Goal: Find specific page/section: Find specific page/section

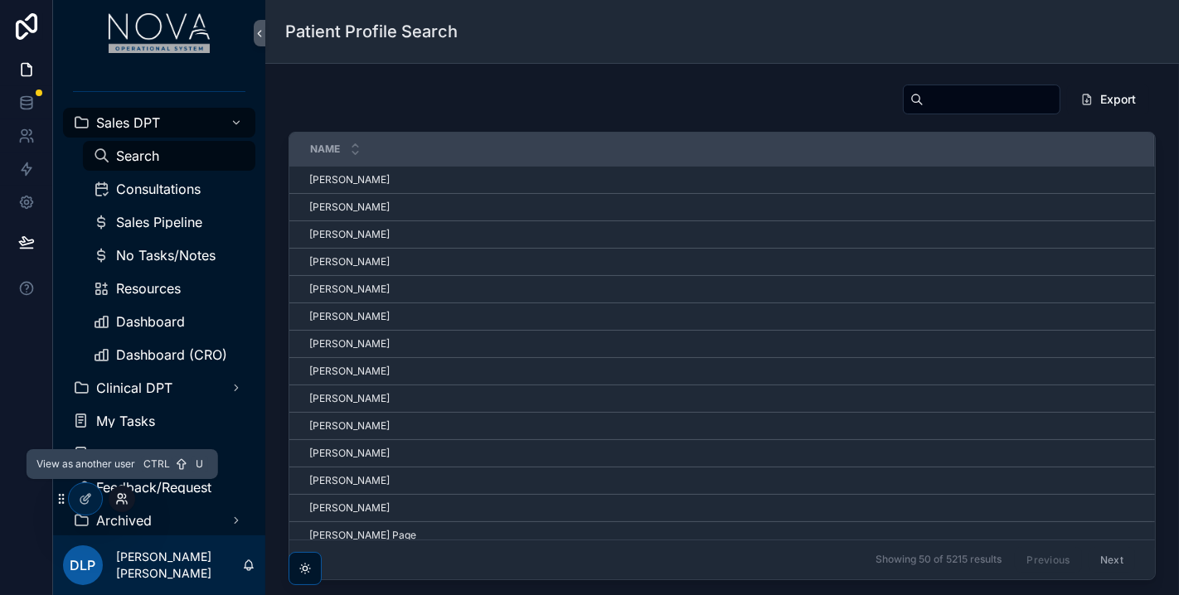
click at [124, 498] on icon at bounding box center [125, 496] width 2 height 4
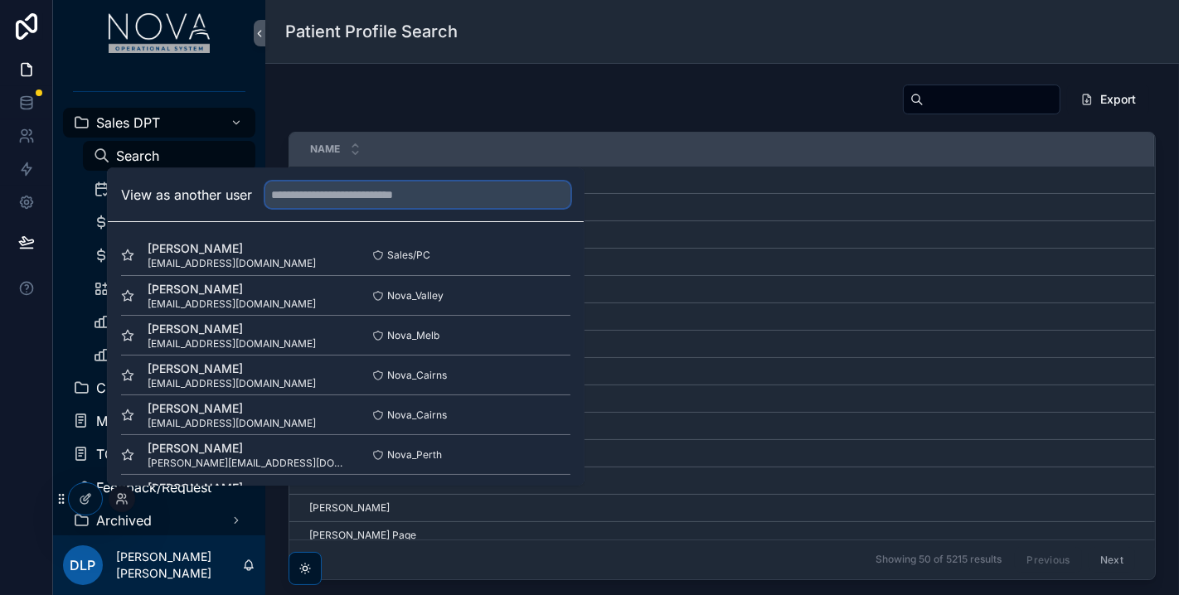
click at [303, 199] on input "text" at bounding box center [417, 195] width 305 height 27
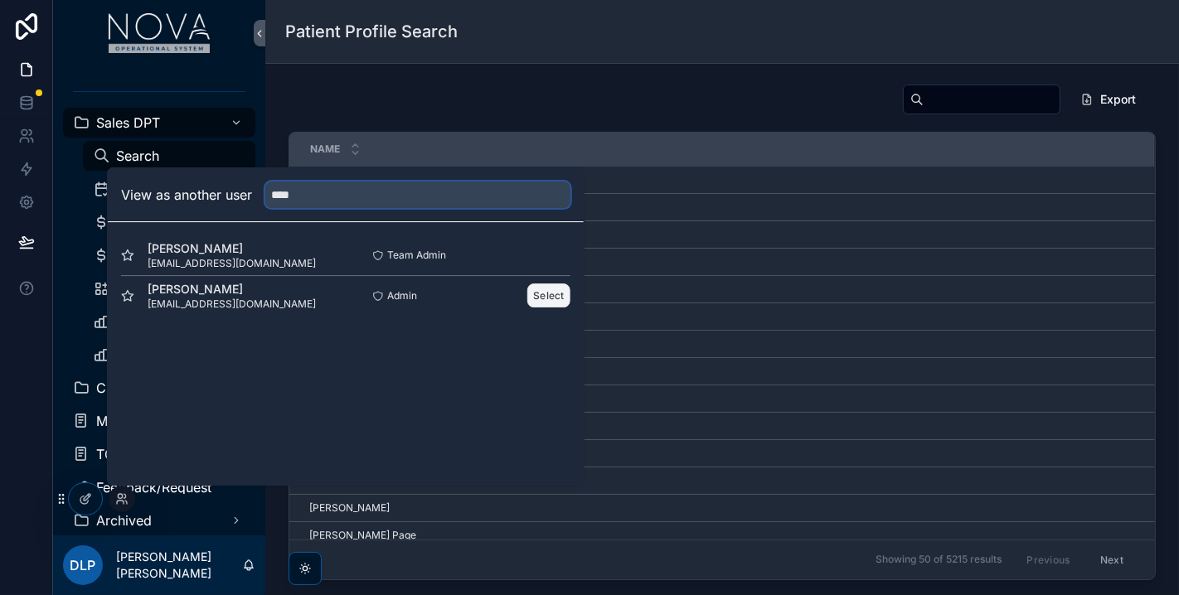
type input "****"
click at [549, 289] on button "Select" at bounding box center [548, 295] width 43 height 24
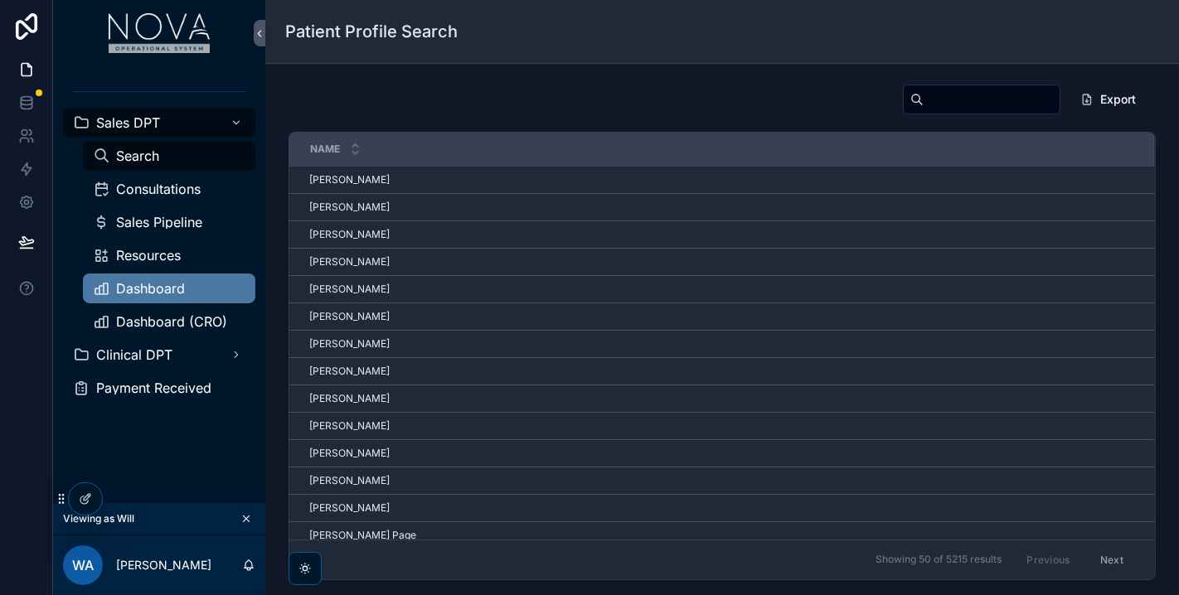
click at [116, 294] on span "Dashboard" at bounding box center [150, 288] width 69 height 13
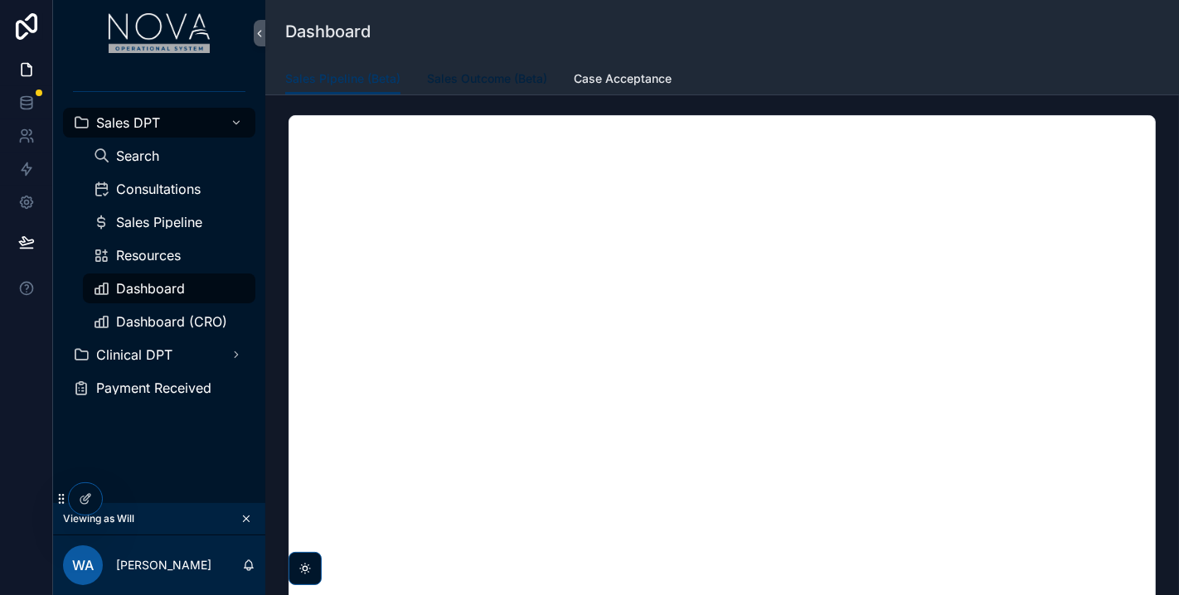
click at [478, 85] on span "Sales Outcome (Beta)" at bounding box center [487, 78] width 120 height 17
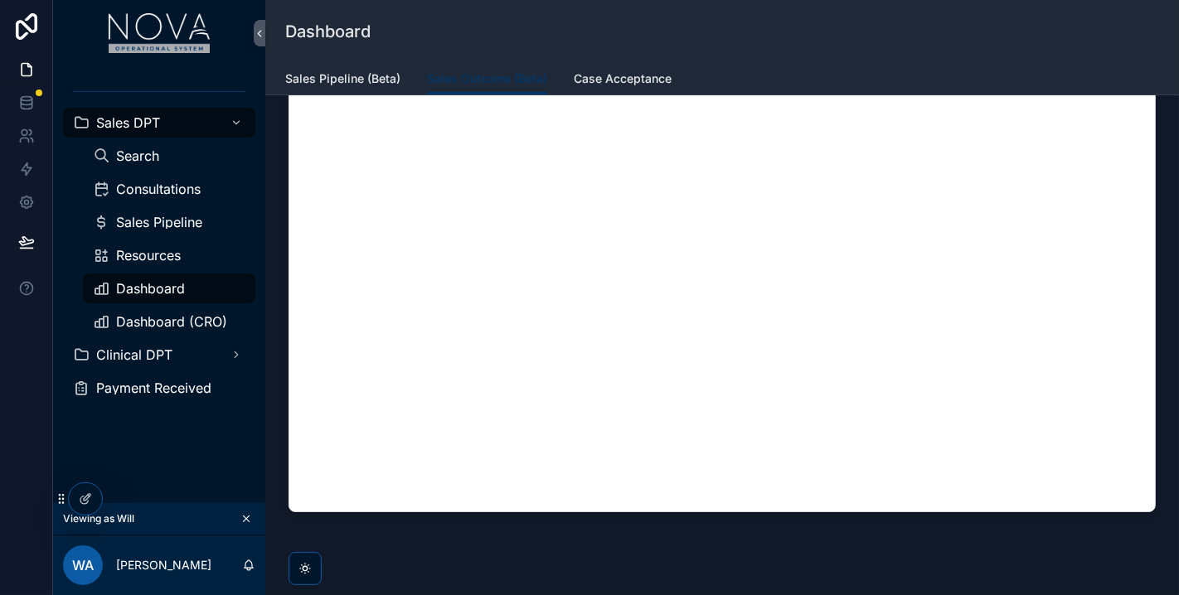
scroll to position [255, 0]
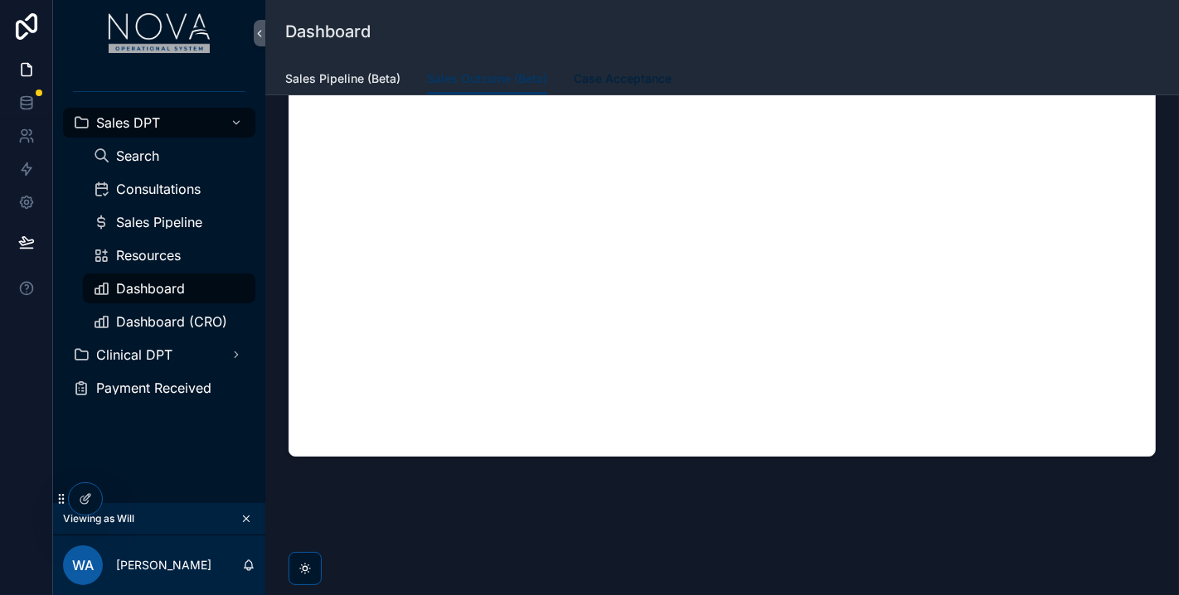
click at [607, 80] on span "Case Acceptance" at bounding box center [623, 78] width 98 height 17
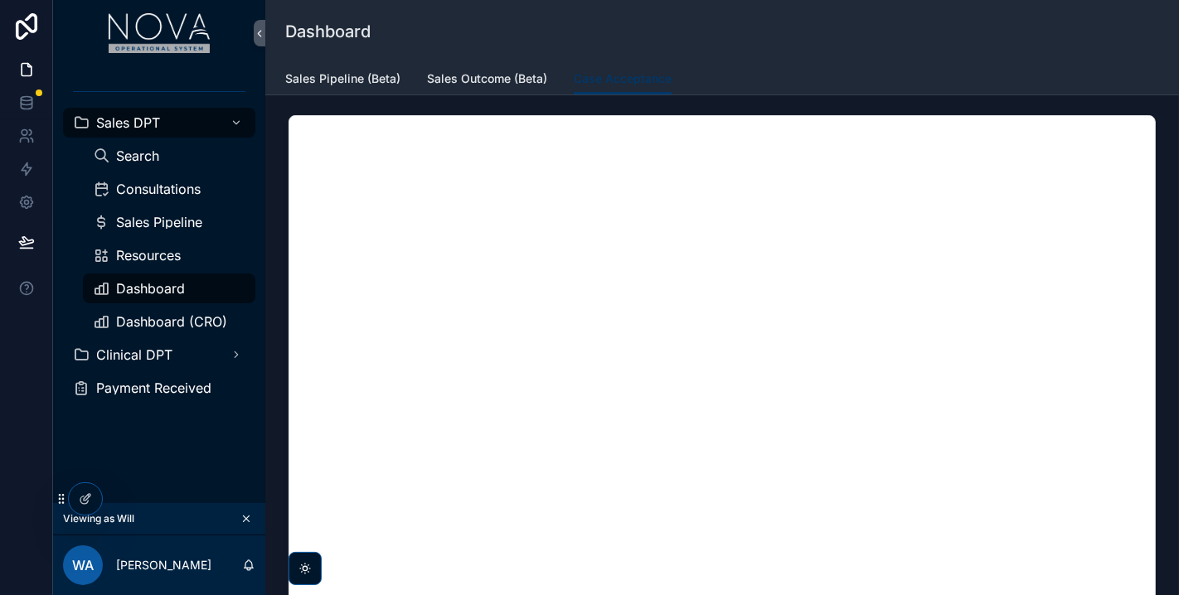
click at [183, 451] on div "Sales DPT Search Consultations Sales Pipeline Resources Dashboard Dashboard (CR…" at bounding box center [159, 284] width 212 height 437
click at [176, 222] on span "Sales Pipeline" at bounding box center [159, 222] width 86 height 13
